Goal: Navigation & Orientation: Find specific page/section

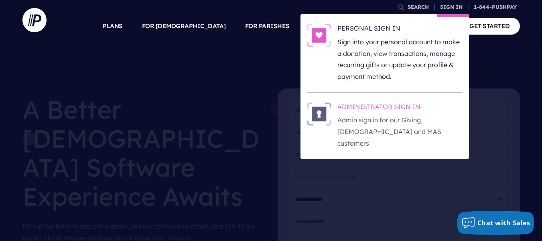
click at [400, 114] on p "Admin sign in for our Giving, [DEMOGRAPHIC_DATA] and MAS customers" at bounding box center [400, 131] width 125 height 35
click at [386, 108] on h6 "ADMINISTRATOR SIGN IN" at bounding box center [400, 108] width 125 height 12
